Goal: Navigation & Orientation: Understand site structure

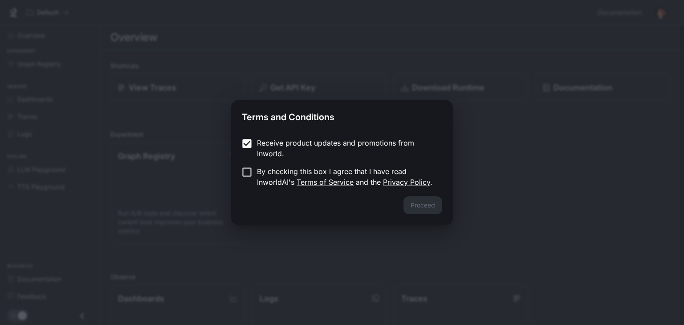
click at [244, 165] on form "Receive product updates and promotions from Inworld. By checking this box I agr…" at bounding box center [342, 163] width 200 height 50
click at [419, 202] on button "Proceed" at bounding box center [422, 205] width 39 height 18
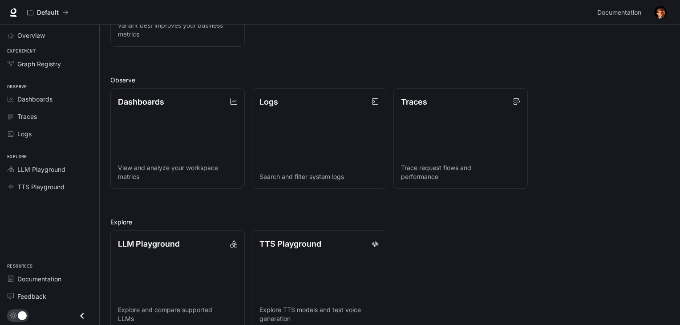
scroll to position [213, 0]
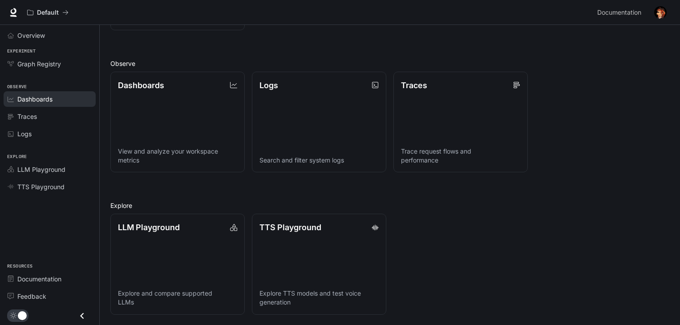
click at [49, 97] on span "Dashboards" at bounding box center [34, 98] width 35 height 9
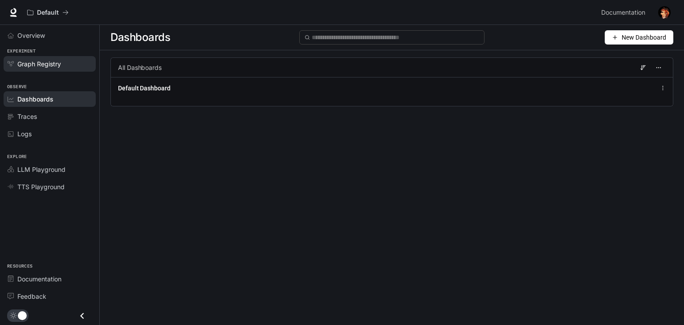
click at [52, 70] on link "Graph Registry" at bounding box center [50, 64] width 92 height 16
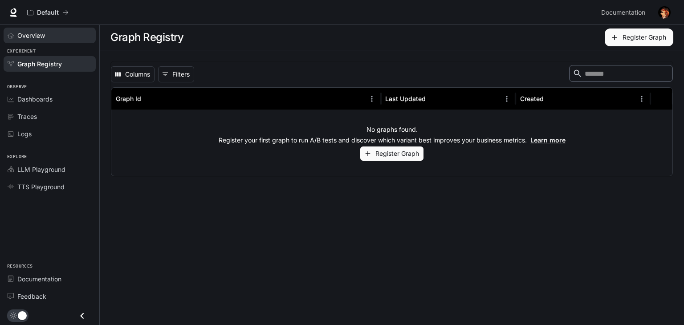
click at [30, 33] on span "Overview" at bounding box center [31, 35] width 28 height 9
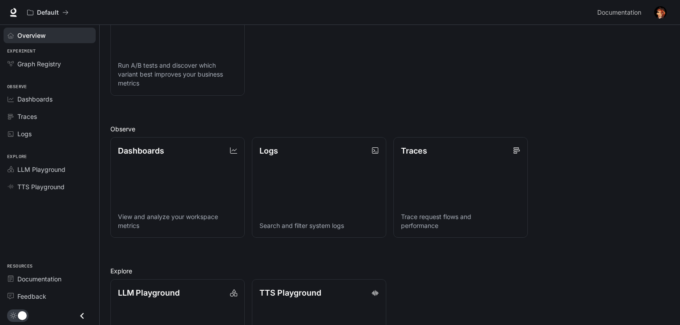
scroll to position [213, 0]
